Goal: Use online tool/utility

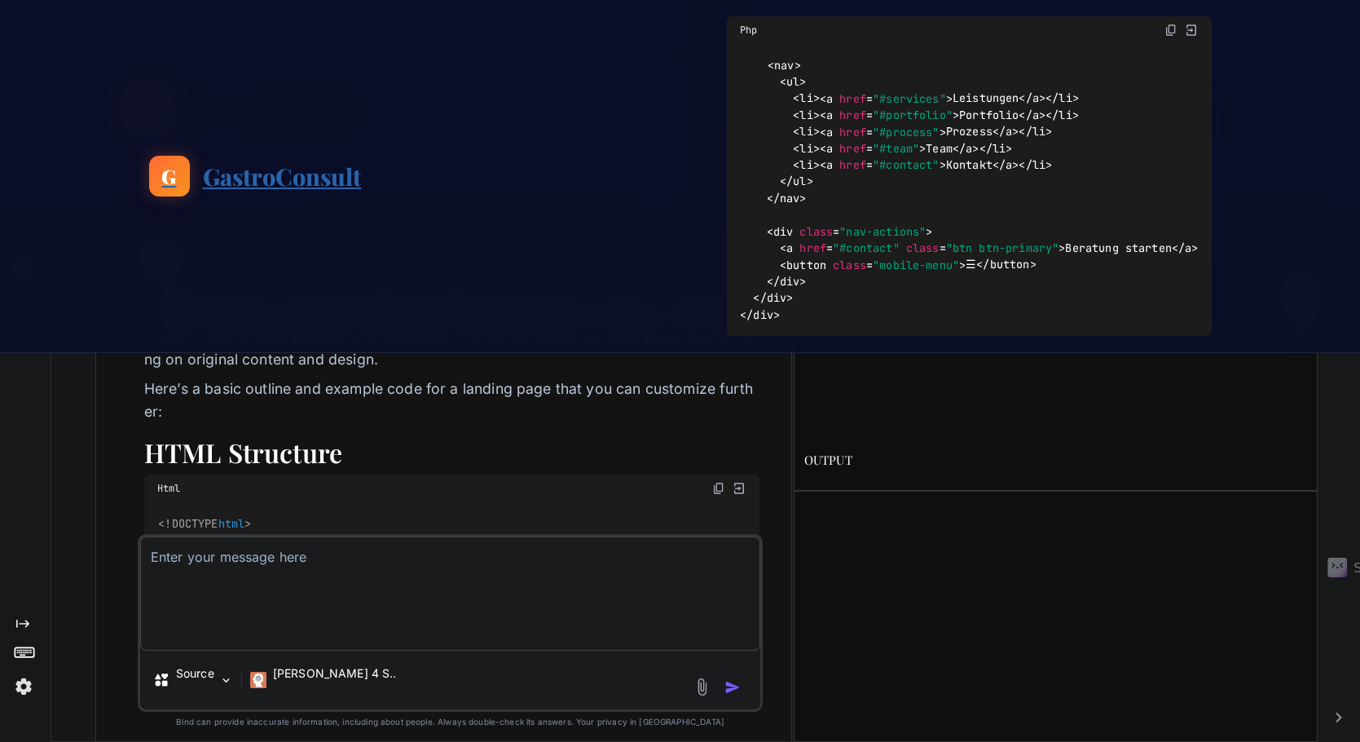
scroll to position [12576, 0]
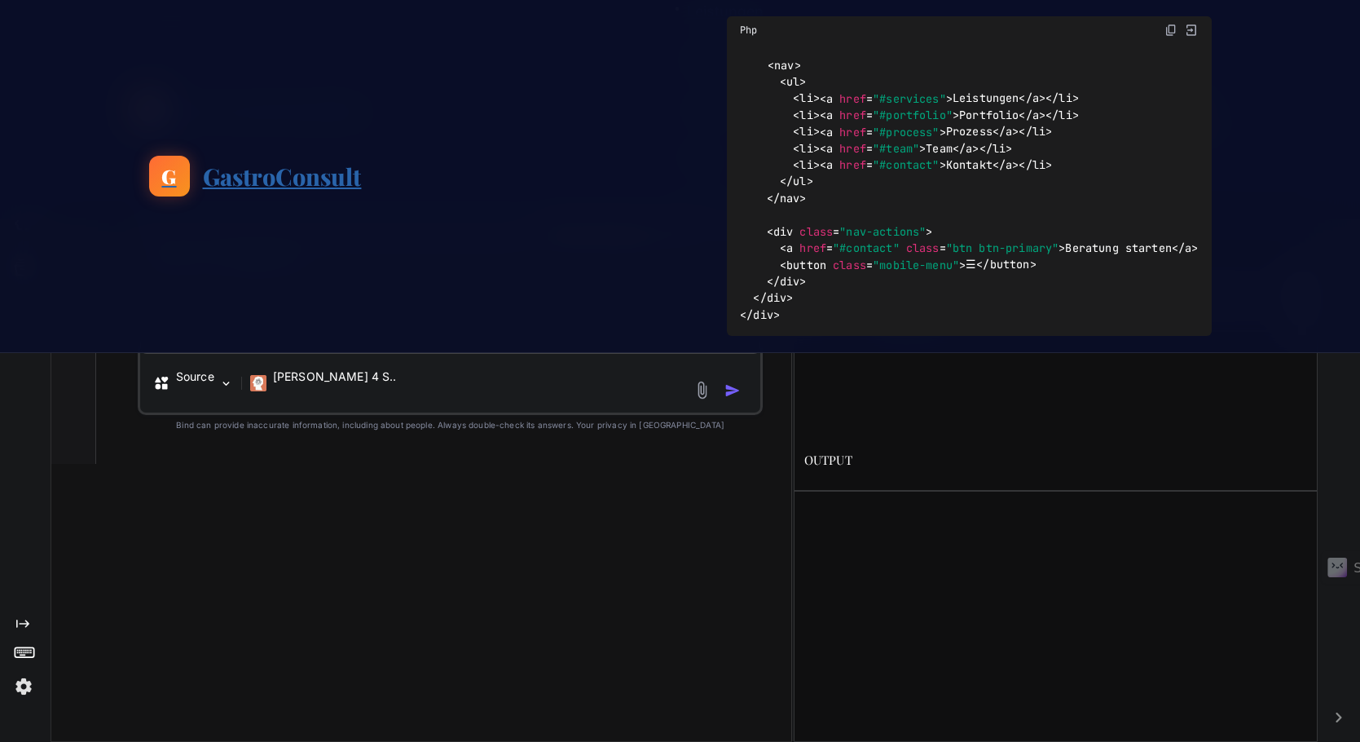
type textarea "<section id="hero"> <h2>Ihr Partner für Gastro-Immobilien</h2> <p>Wir helfen Ih…"
type textarea "x"
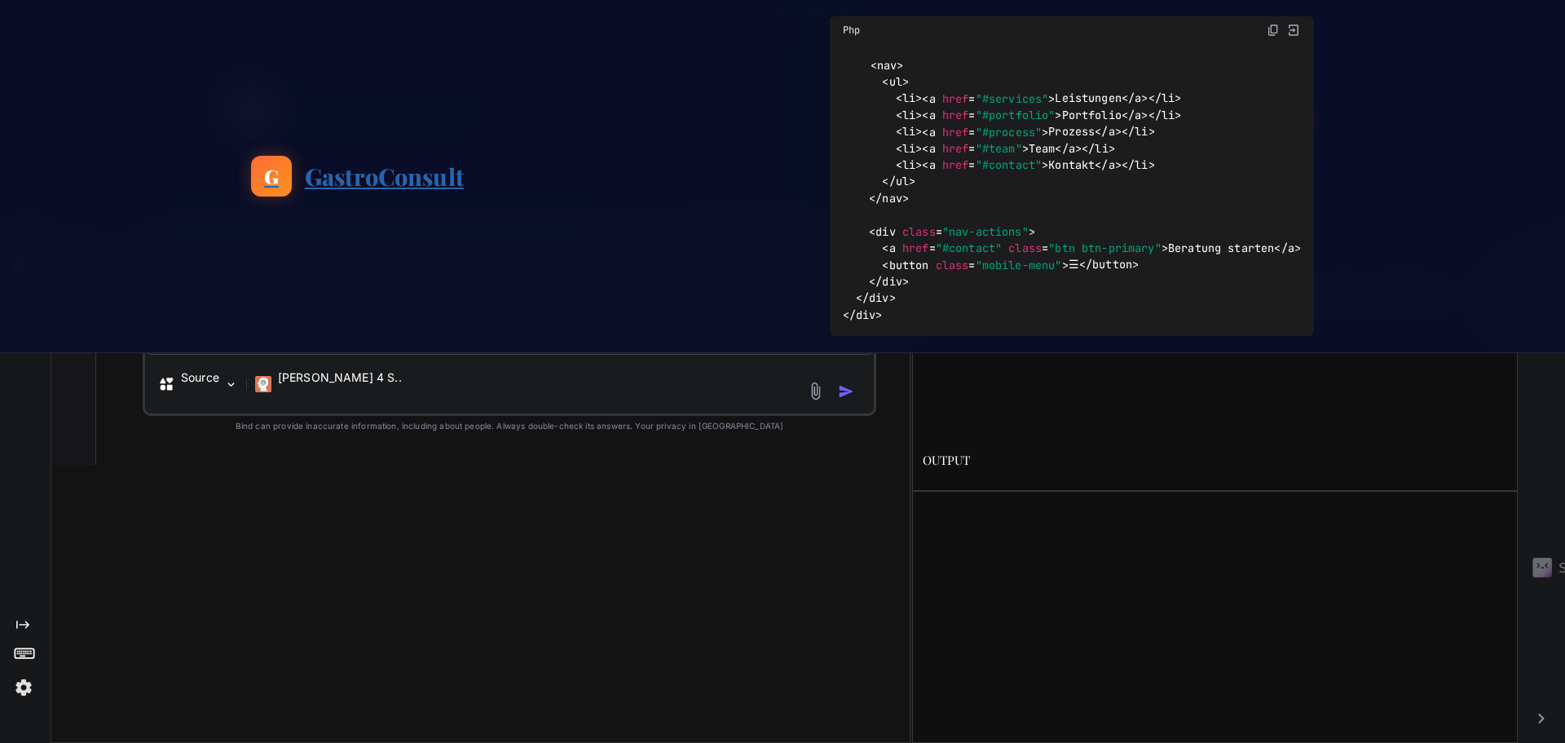
scroll to position [10949, 0]
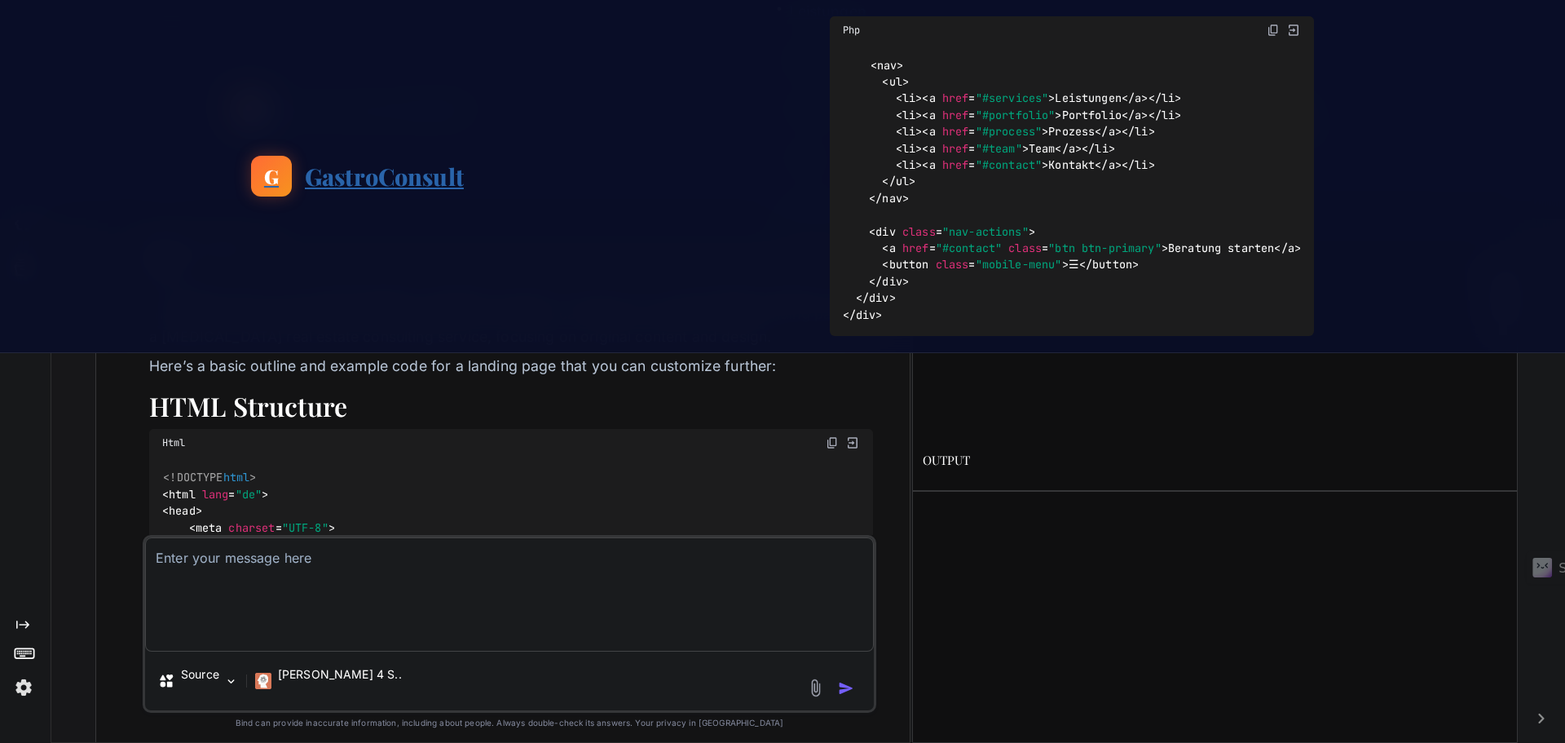
type textarea "x"
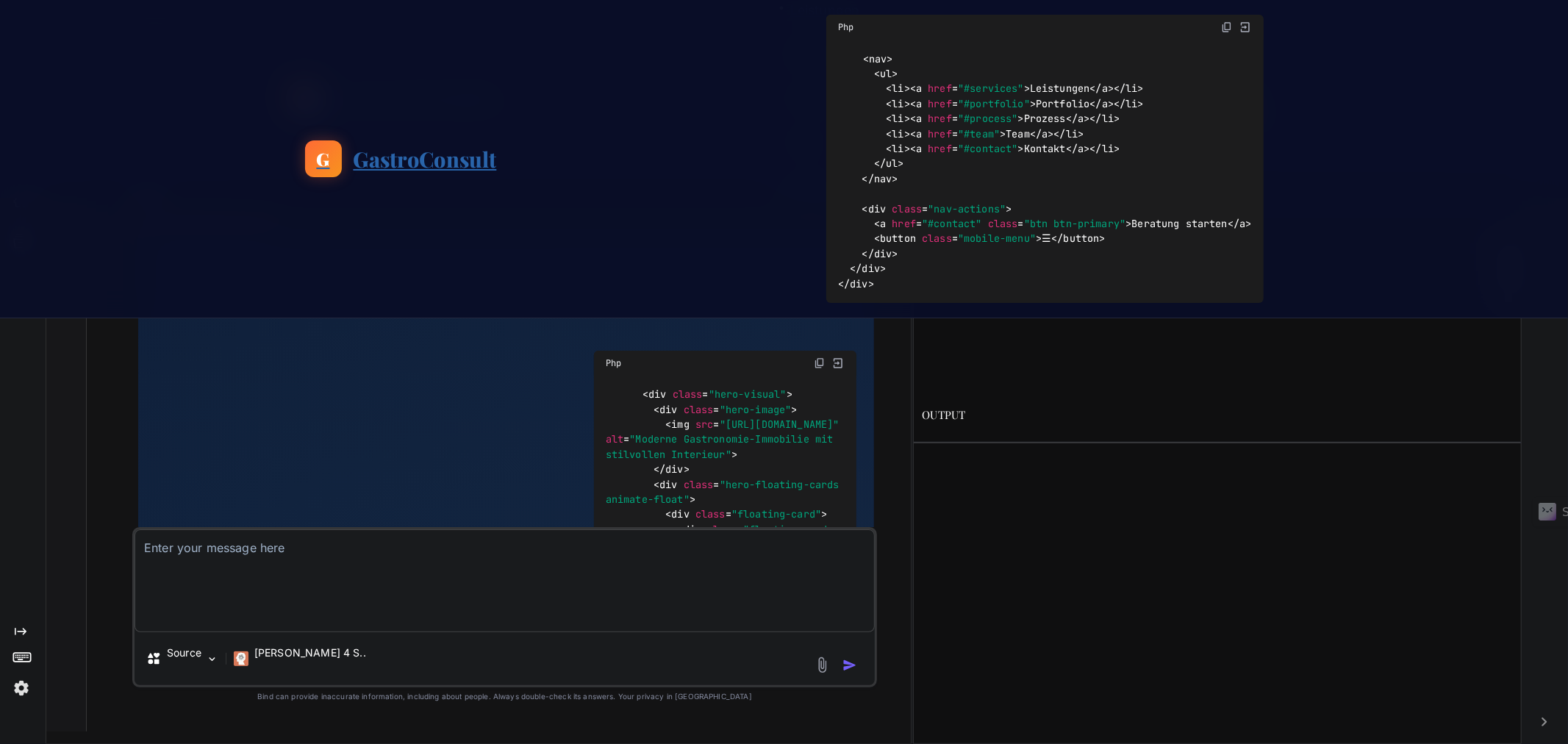
click at [385, 157] on span "GastroConsult" at bounding box center [425, 158] width 143 height 33
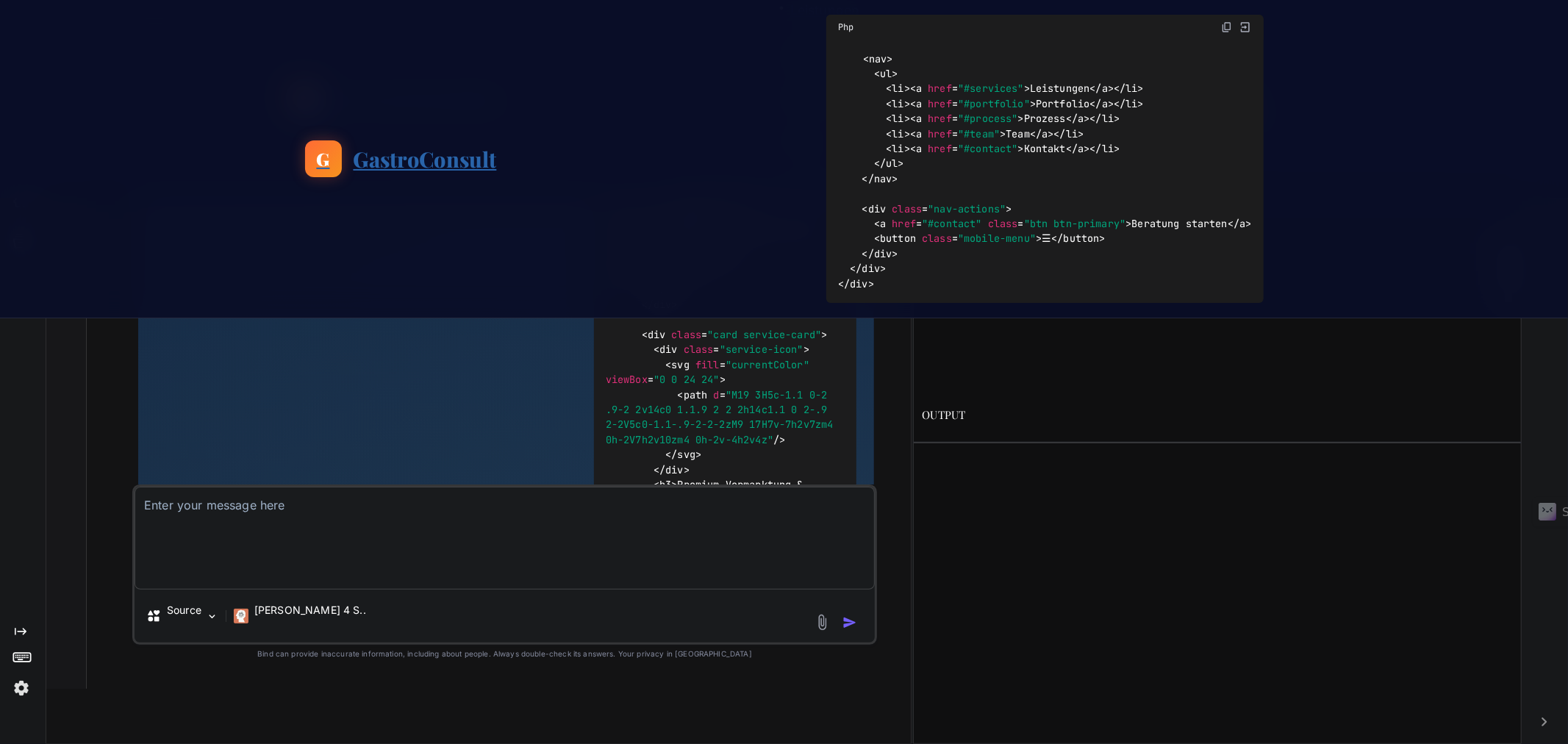
click at [1245, 27] on img at bounding box center [1244, 27] width 14 height 14
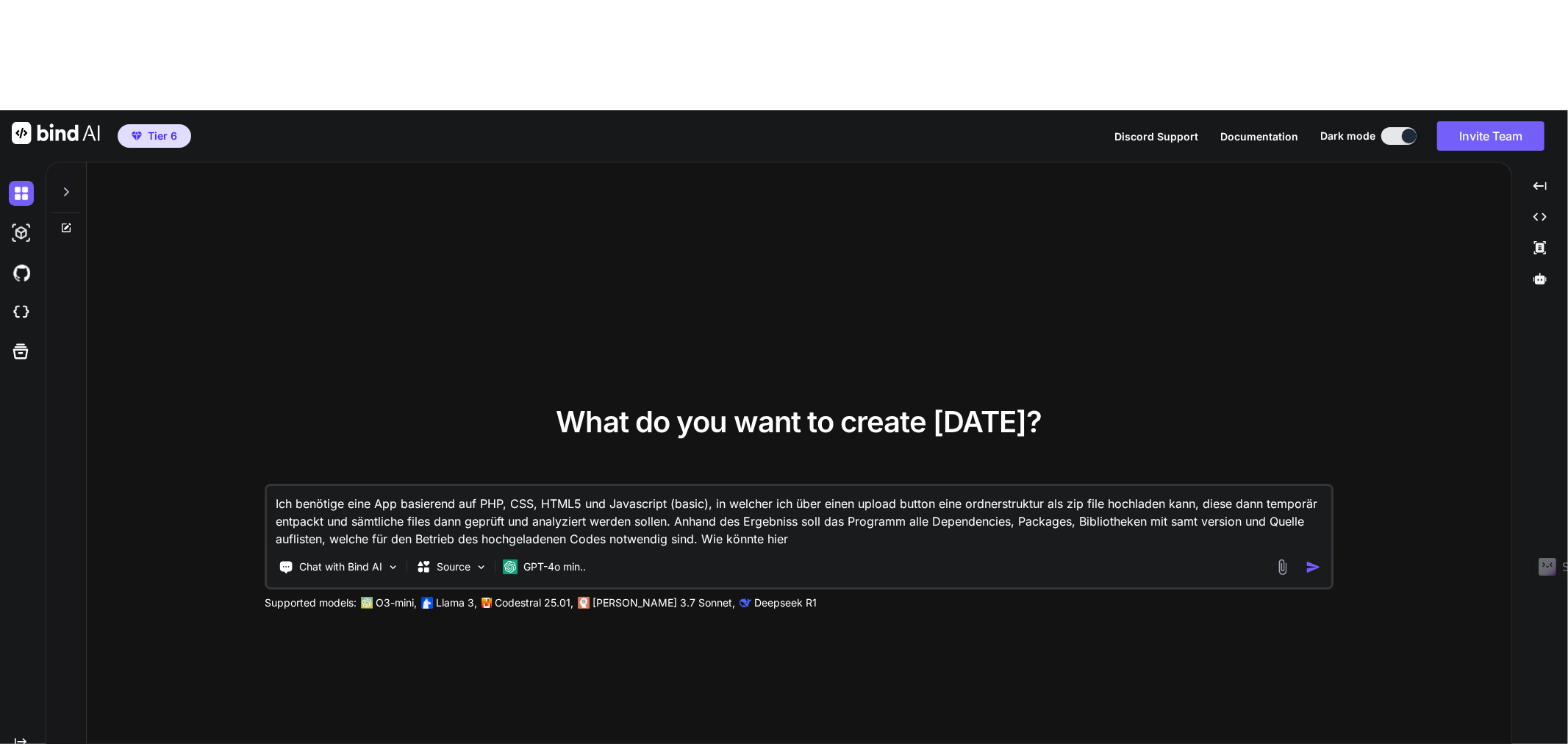
type textarea "x"
click at [63, 162] on div at bounding box center [66, 509] width 41 height 693
